Goal: Check status: Check status

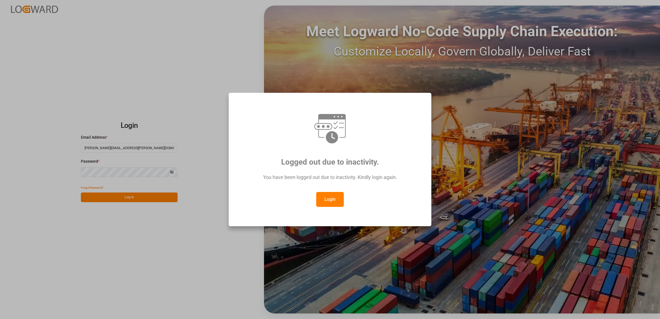
click at [321, 190] on div "You have been logged out due to inactivity. Kindly login again." at bounding box center [330, 180] width 182 height 24
click at [329, 199] on button "Login" at bounding box center [330, 199] width 28 height 15
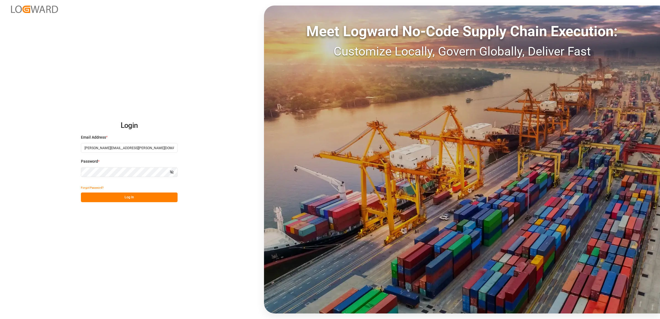
click at [132, 195] on button "Log In" at bounding box center [129, 197] width 97 height 10
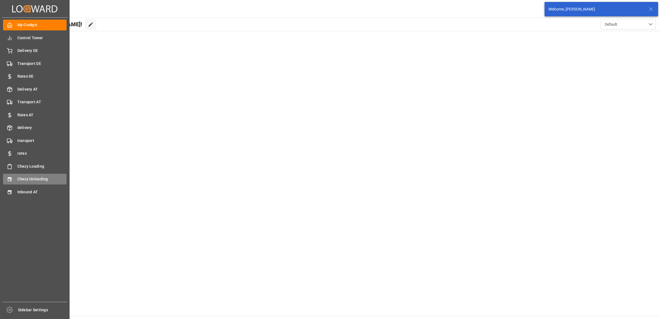
click at [13, 176] on div "Chezy Unloading Chezy Unloading" at bounding box center [35, 179] width 64 height 11
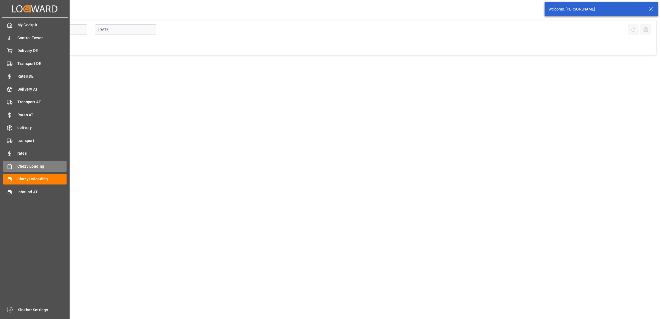
type input "Chezy Unloading"
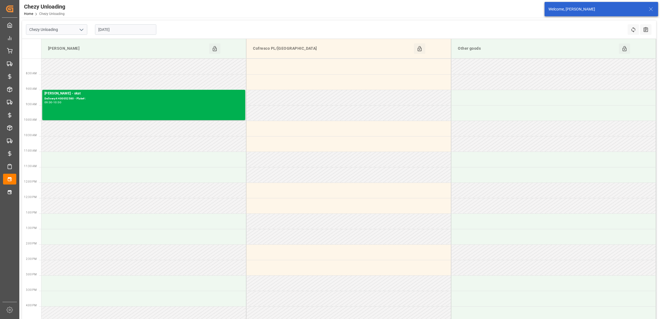
click at [128, 28] on input "[DATE]" at bounding box center [125, 29] width 61 height 10
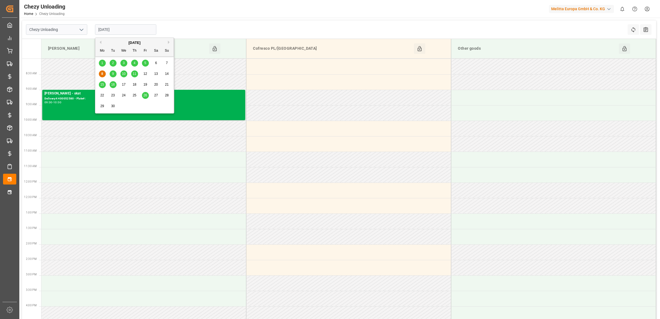
click at [112, 75] on span "9" at bounding box center [113, 74] width 2 height 4
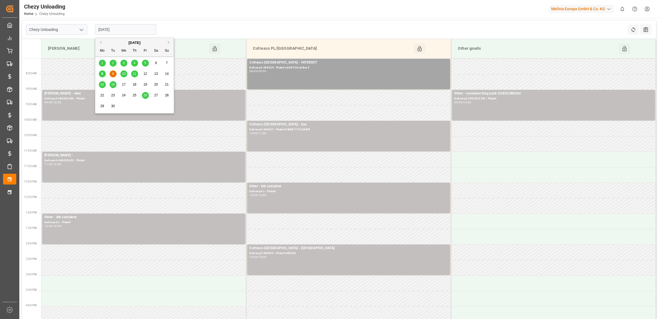
click at [128, 28] on input "[DATE]" at bounding box center [125, 29] width 61 height 10
click at [122, 71] on div "10" at bounding box center [123, 74] width 7 height 7
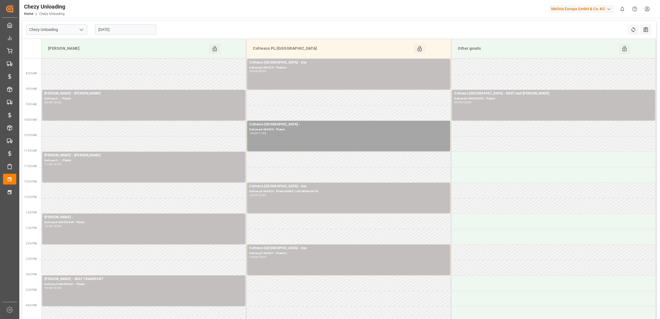
click at [129, 27] on input "[DATE]" at bounding box center [125, 29] width 61 height 10
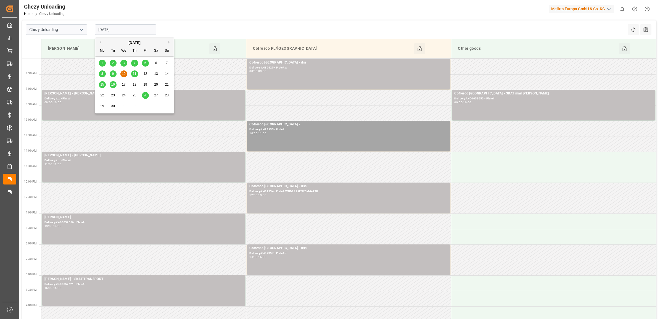
click at [133, 75] on span "11" at bounding box center [135, 74] width 4 height 4
type input "[DATE]"
